Goal: Information Seeking & Learning: Learn about a topic

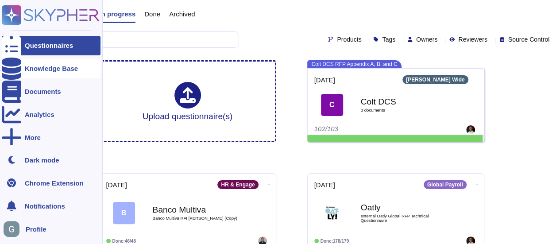
click at [44, 74] on div "Knowledge Base" at bounding box center [51, 68] width 99 height 19
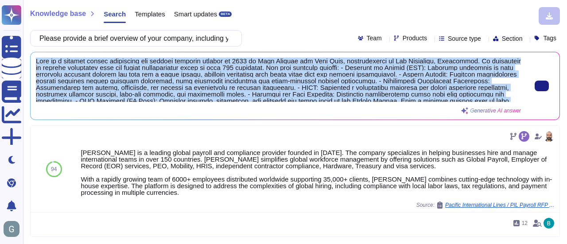
scroll to position [16, 0]
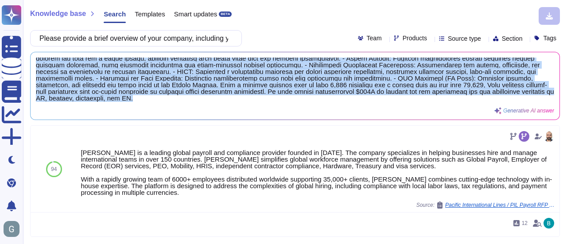
drag, startPoint x: 35, startPoint y: 61, endPoint x: 389, endPoint y: 20, distance: 356.2
click at [378, 103] on div "Generative AI answer" at bounding box center [295, 86] width 518 height 57
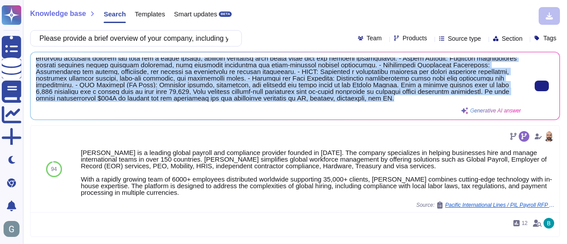
click at [121, 100] on span at bounding box center [278, 80] width 485 height 44
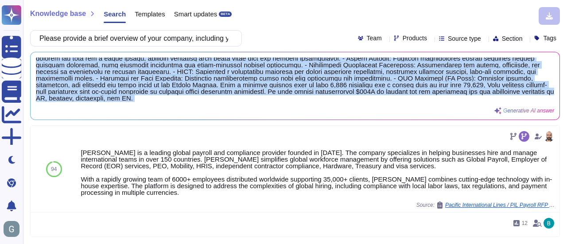
drag, startPoint x: 35, startPoint y: 58, endPoint x: 500, endPoint y: 116, distance: 467.9
click at [500, 116] on div "Generative AI answer" at bounding box center [295, 85] width 529 height 67
copy div "[PERSON_NAME] is a leading global compliance and payroll solution founded in [D…"
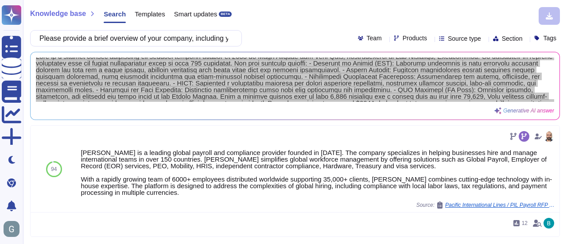
scroll to position [0, 0]
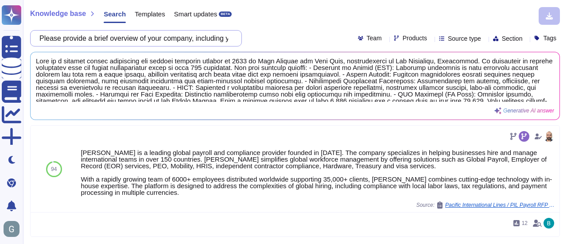
click at [203, 36] on input "Please provide a brief overview of your company, including your core services a…" at bounding box center [134, 39] width 198 height 16
drag, startPoint x: 47, startPoint y: 38, endPoint x: 378, endPoint y: 43, distance: 331.4
click at [378, 43] on div "Please provide a brief overview of your company, including your core services a…" at bounding box center [295, 38] width 530 height 16
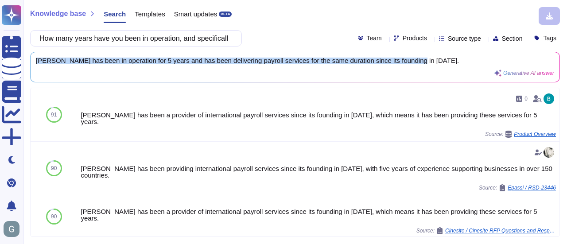
scroll to position [0, 0]
drag, startPoint x: 414, startPoint y: 63, endPoint x: 24, endPoint y: 61, distance: 389.8
click at [24, 61] on div "Knowledge base Search Templates Smart updates BETA How many years have you been…" at bounding box center [295, 122] width 544 height 244
copy span "[PERSON_NAME] has been in operation for 5 years and has been delivering payroll…"
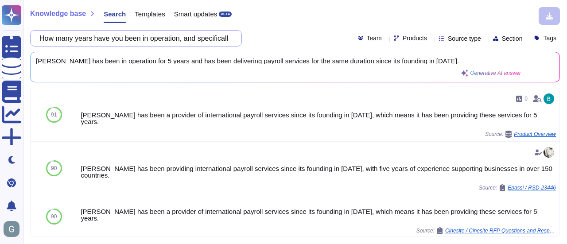
scroll to position [0, 196]
drag, startPoint x: 47, startPoint y: 40, endPoint x: 426, endPoint y: 61, distance: 379.7
click at [426, 61] on div "Knowledge base Search Templates Smart updates BETA How many years have you been…" at bounding box center [295, 122] width 544 height 244
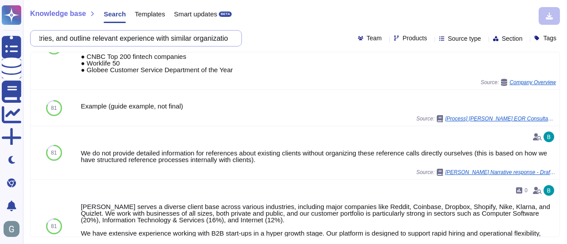
scroll to position [0, 314]
drag, startPoint x: 46, startPoint y: 38, endPoint x: 356, endPoint y: 33, distance: 310.5
click at [356, 33] on div "Please provide examples of key clients, particularly those in the aviation, tra…" at bounding box center [295, 38] width 530 height 16
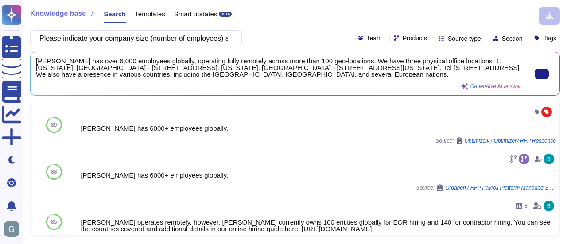
scroll to position [1, 0]
drag, startPoint x: 338, startPoint y: 61, endPoint x: 406, endPoint y: 76, distance: 69.0
click at [406, 76] on span "[PERSON_NAME] has over 6,000 employees globally, operating fully remotely acros…" at bounding box center [278, 68] width 485 height 20
click at [345, 68] on span "[PERSON_NAME] has over 6,000 employees globally, operating fully remotely acros…" at bounding box center [278, 68] width 485 height 20
drag, startPoint x: 336, startPoint y: 61, endPoint x: 392, endPoint y: 73, distance: 57.4
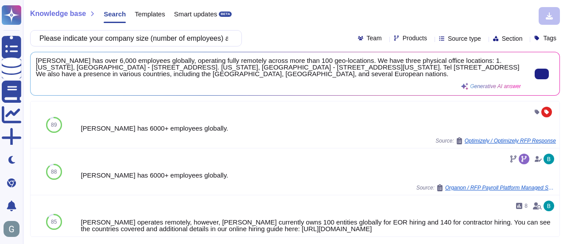
click at [392, 73] on span "[PERSON_NAME] has over 6,000 employees globally, operating fully remotely acros…" at bounding box center [278, 68] width 485 height 20
click at [365, 86] on div "[PERSON_NAME] has over 6,000 employees globally, operating fully remotely acros…" at bounding box center [278, 74] width 485 height 32
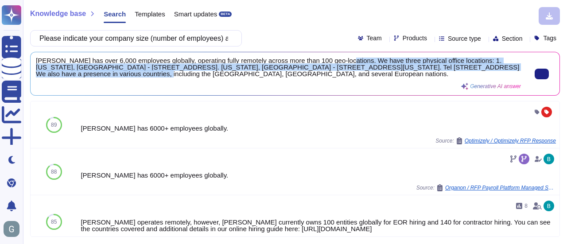
drag, startPoint x: 338, startPoint y: 61, endPoint x: 90, endPoint y: 77, distance: 249.0
click at [90, 77] on span "[PERSON_NAME] has over 6,000 employees globally, operating fully remotely acros…" at bounding box center [278, 68] width 485 height 20
copy span "e have three physical office locations: 1. [US_STATE], [GEOGRAPHIC_DATA] - [STR…"
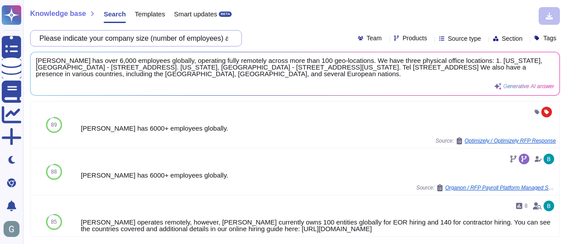
scroll to position [0, 164]
drag, startPoint x: 46, startPoint y: 39, endPoint x: 334, endPoint y: 47, distance: 287.6
click at [334, 47] on div "Knowledge base Search Templates Smart updates BETA Please indicate your company…" at bounding box center [295, 122] width 544 height 244
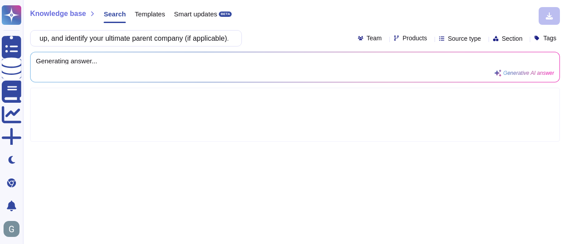
scroll to position [0, 0]
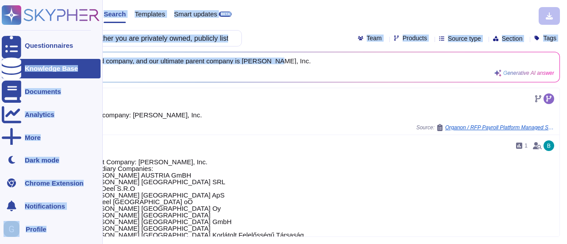
drag, startPoint x: 275, startPoint y: 63, endPoint x: 9, endPoint y: 57, distance: 265.4
click at [9, 57] on div "Questionnaires Knowledge Base Documents Analytics More Dark mode Chrome Extensi…" at bounding box center [283, 122] width 567 height 244
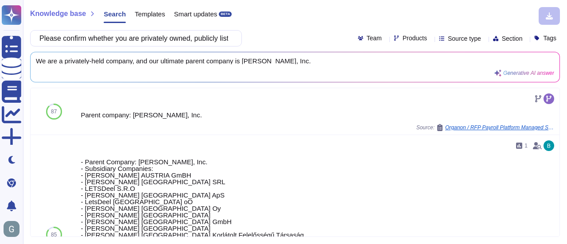
click at [204, 87] on div "Knowledge base Search Templates Smart updates BETA Please confirm whether you a…" at bounding box center [295, 122] width 544 height 244
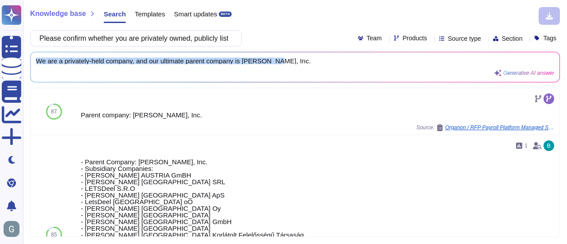
drag, startPoint x: 276, startPoint y: 63, endPoint x: 37, endPoint y: 55, distance: 239.3
click at [37, 55] on div "We are a privately-held company, and our ultimate parent company is [PERSON_NAM…" at bounding box center [295, 67] width 529 height 30
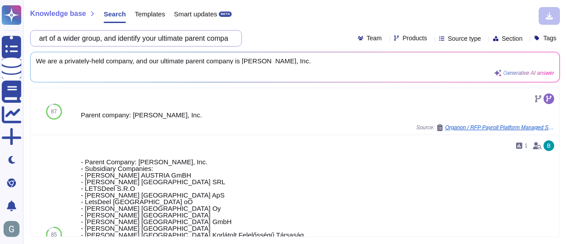
scroll to position [0, 277]
drag, startPoint x: 43, startPoint y: 39, endPoint x: 359, endPoint y: 46, distance: 315.9
click at [359, 46] on div "Knowledge base Search Templates Smart updates BETA Please confirm whether you a…" at bounding box center [295, 122] width 544 height 244
paste input "outline any partnerships, alliances, or subcontractors you use to deliver payro…"
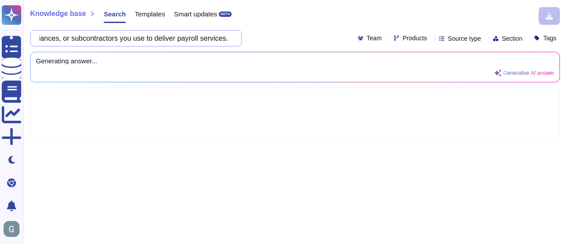
type input "Please outline any partnerships, alliances, or subcontractors you use to delive…"
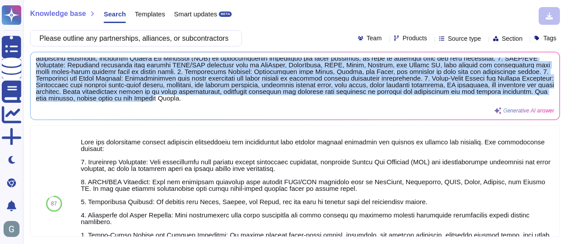
scroll to position [23, 0]
drag, startPoint x: 37, startPoint y: 62, endPoint x: 399, endPoint y: 116, distance: 365.6
click at [399, 116] on div "Generative AI answer" at bounding box center [295, 85] width 529 height 67
copy span "[PERSON_NAME] does not use subcontractors for the processing or delivery of pay…"
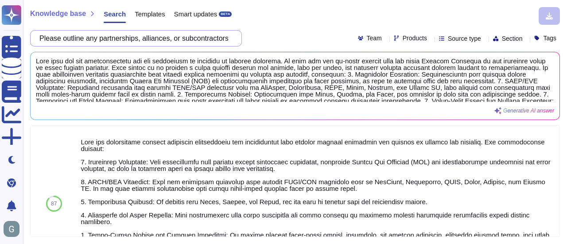
scroll to position [0, 113]
drag, startPoint x: 46, startPoint y: 37, endPoint x: 360, endPoint y: 42, distance: 314.5
click at [360, 42] on div "Please outline any partnerships, alliances, or subcontractors you use to delive…" at bounding box center [295, 38] width 530 height 16
